Goal: Find specific page/section

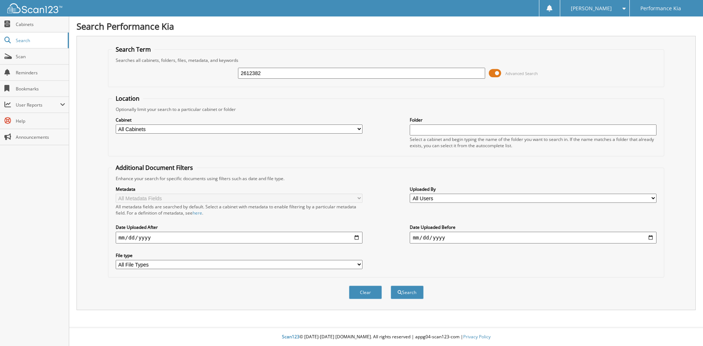
type input "2612382"
click at [391, 286] on button "Search" at bounding box center [407, 293] width 33 height 14
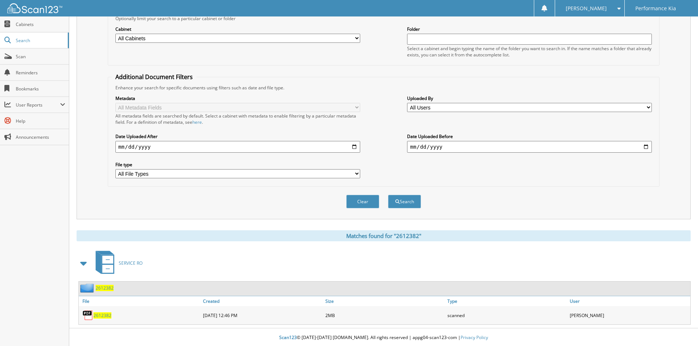
scroll to position [92, 0]
click at [105, 315] on span "2612382" at bounding box center [102, 315] width 18 height 6
